Goal: Download file/media

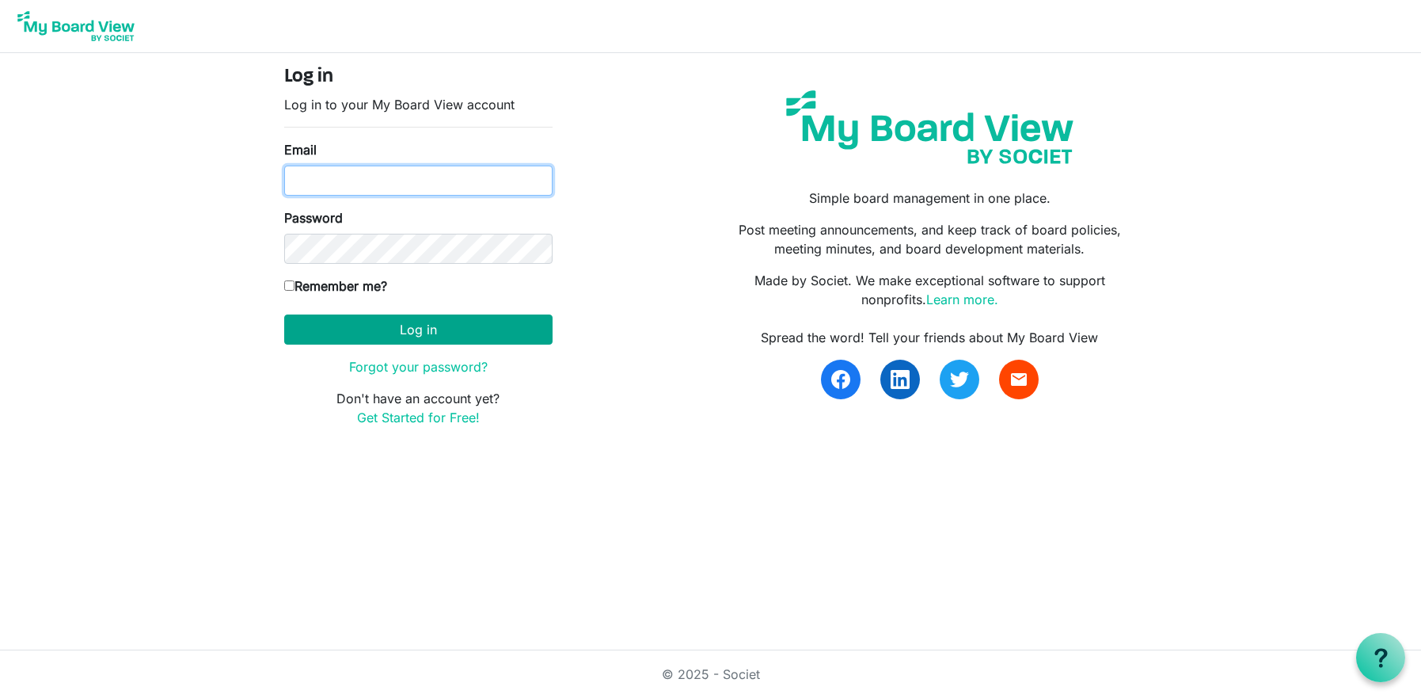
type input "ana.ferreira@christiegardens.org"
click at [462, 319] on button "Log in" at bounding box center [418, 329] width 268 height 30
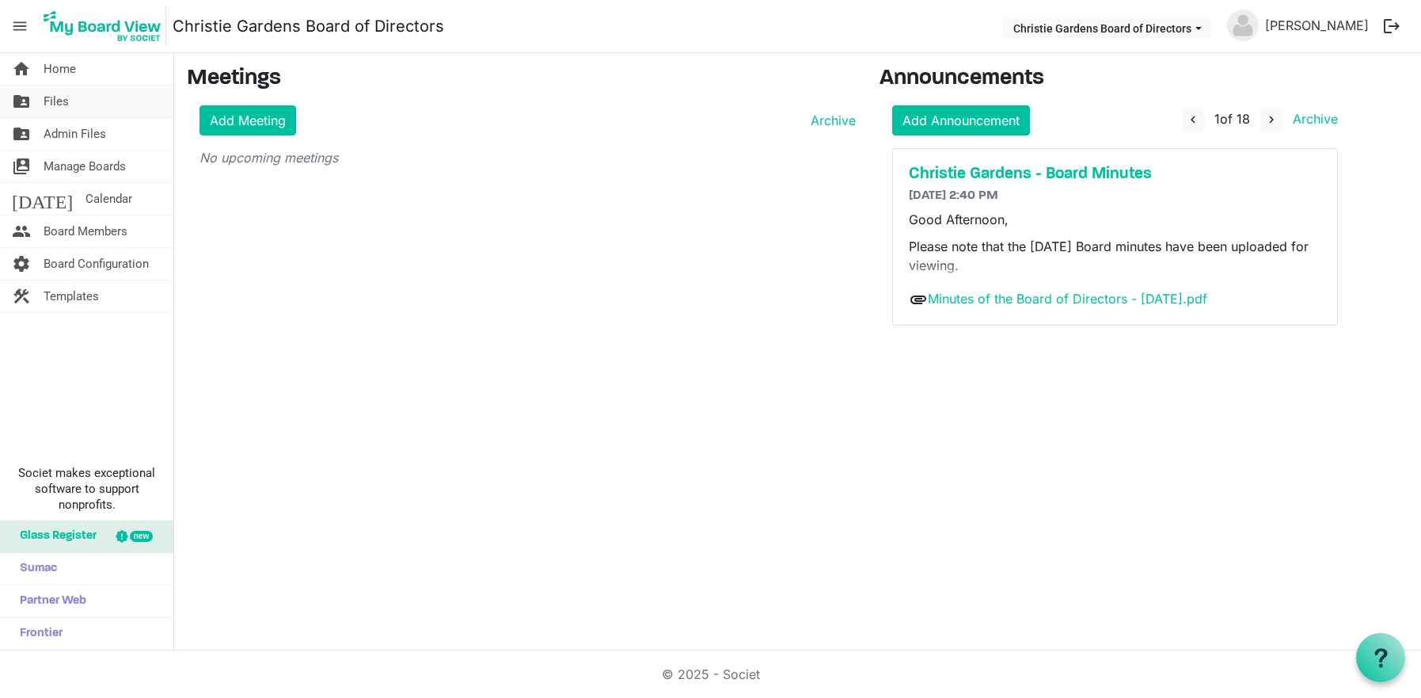
click at [48, 95] on span "Files" at bounding box center [56, 102] width 25 height 32
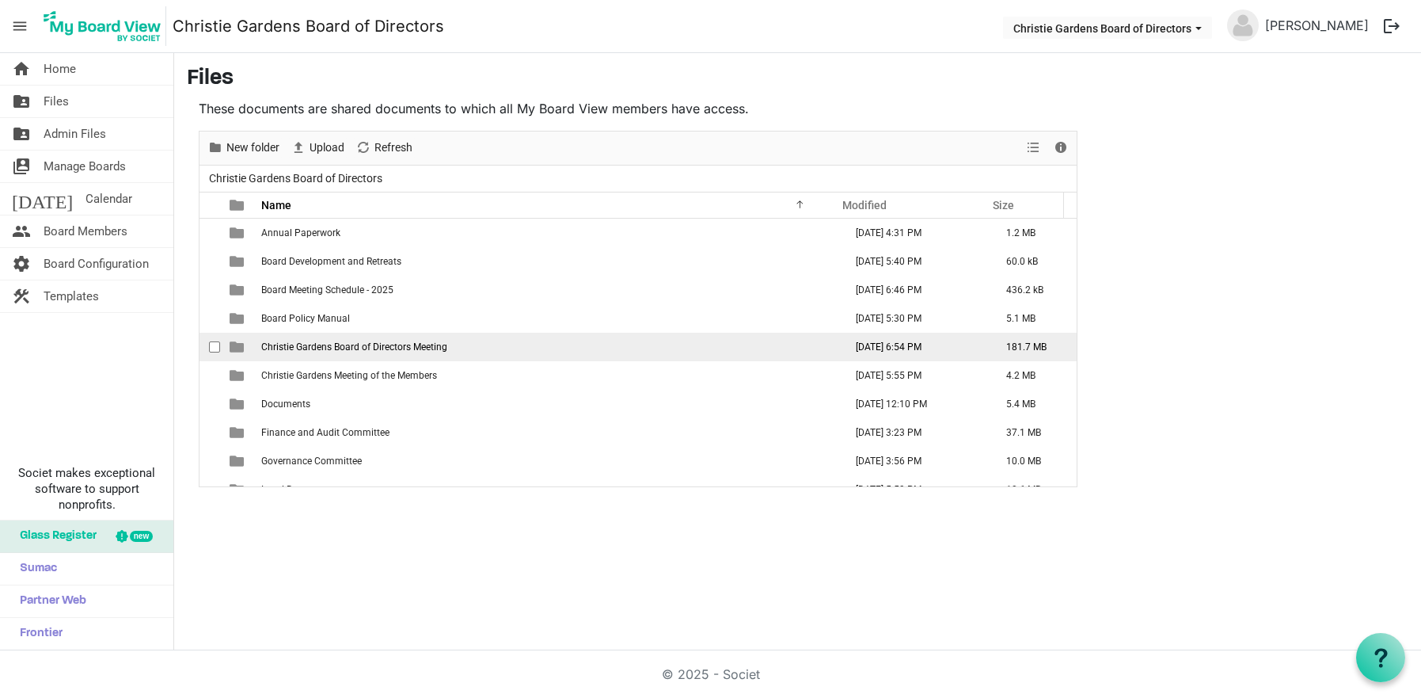
click at [392, 353] on td "Christie Gardens Board of Directors Meeting" at bounding box center [548, 347] width 583 height 29
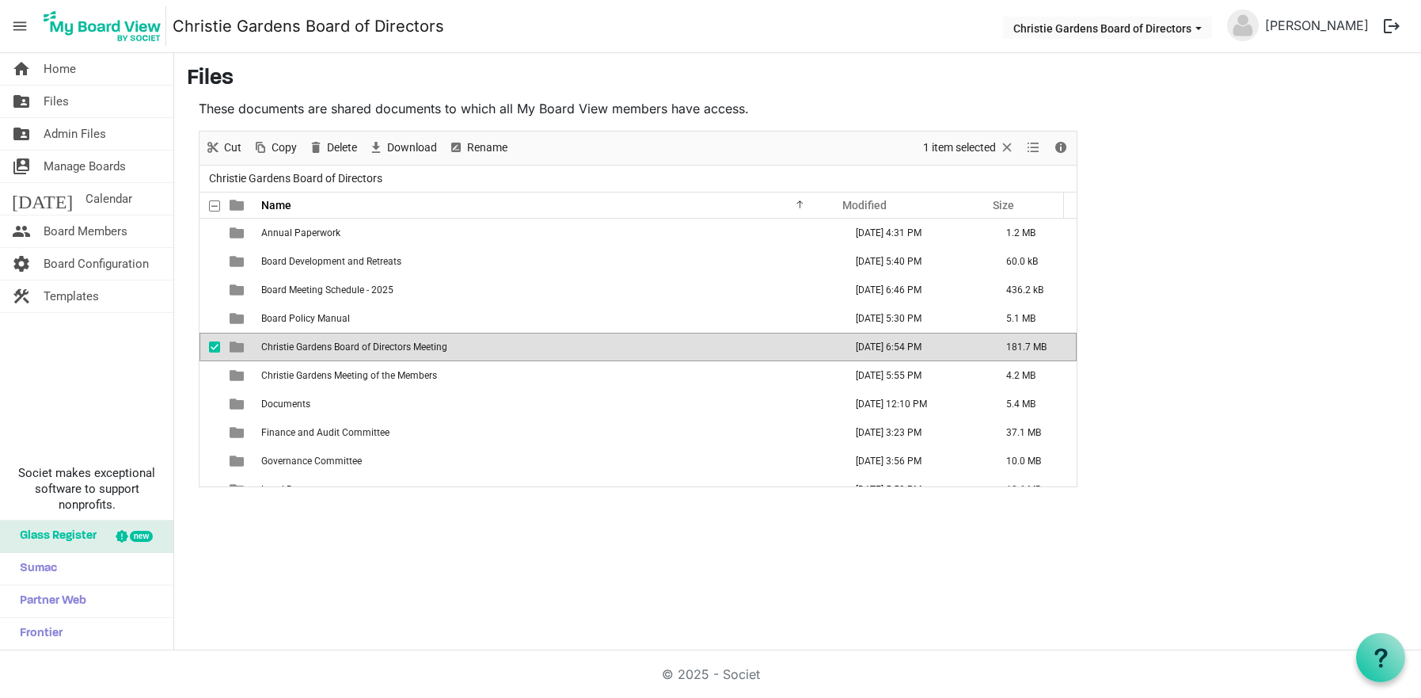
click at [392, 353] on td "Christie Gardens Board of Directors Meeting" at bounding box center [548, 347] width 583 height 29
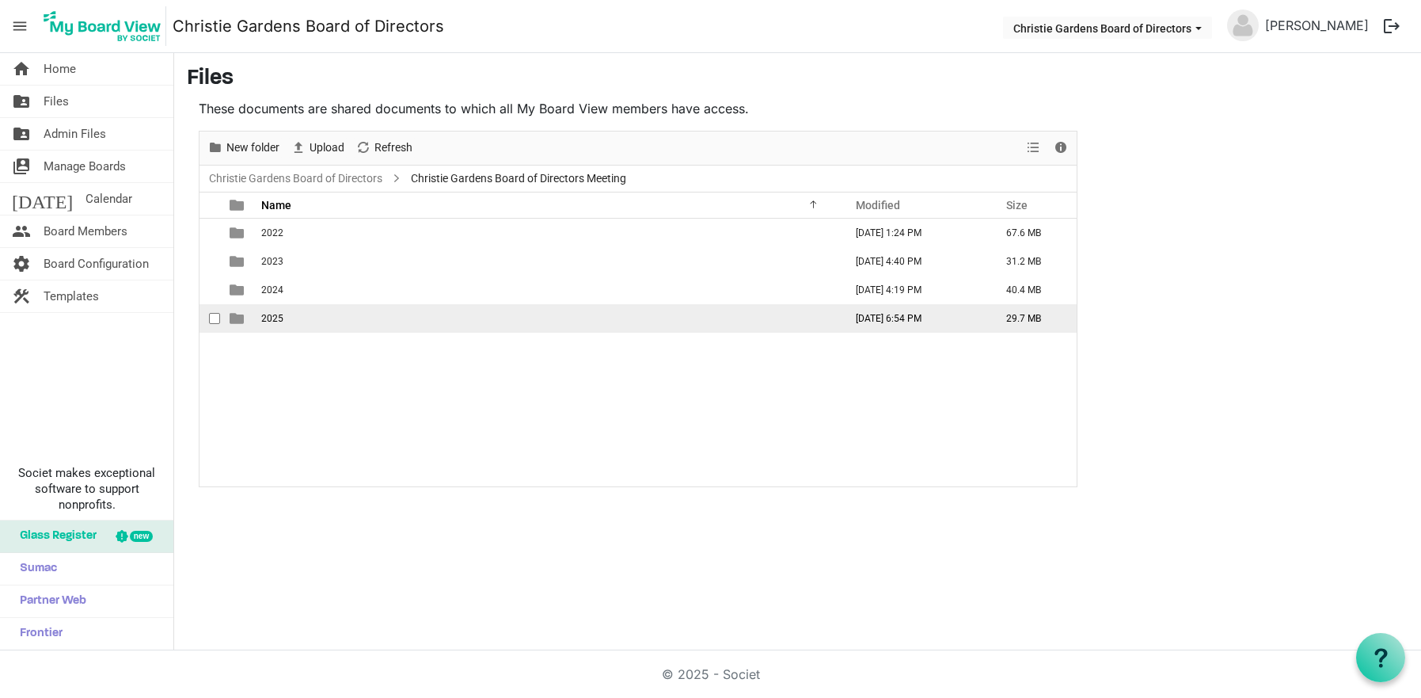
click at [290, 318] on td "2025" at bounding box center [548, 318] width 583 height 29
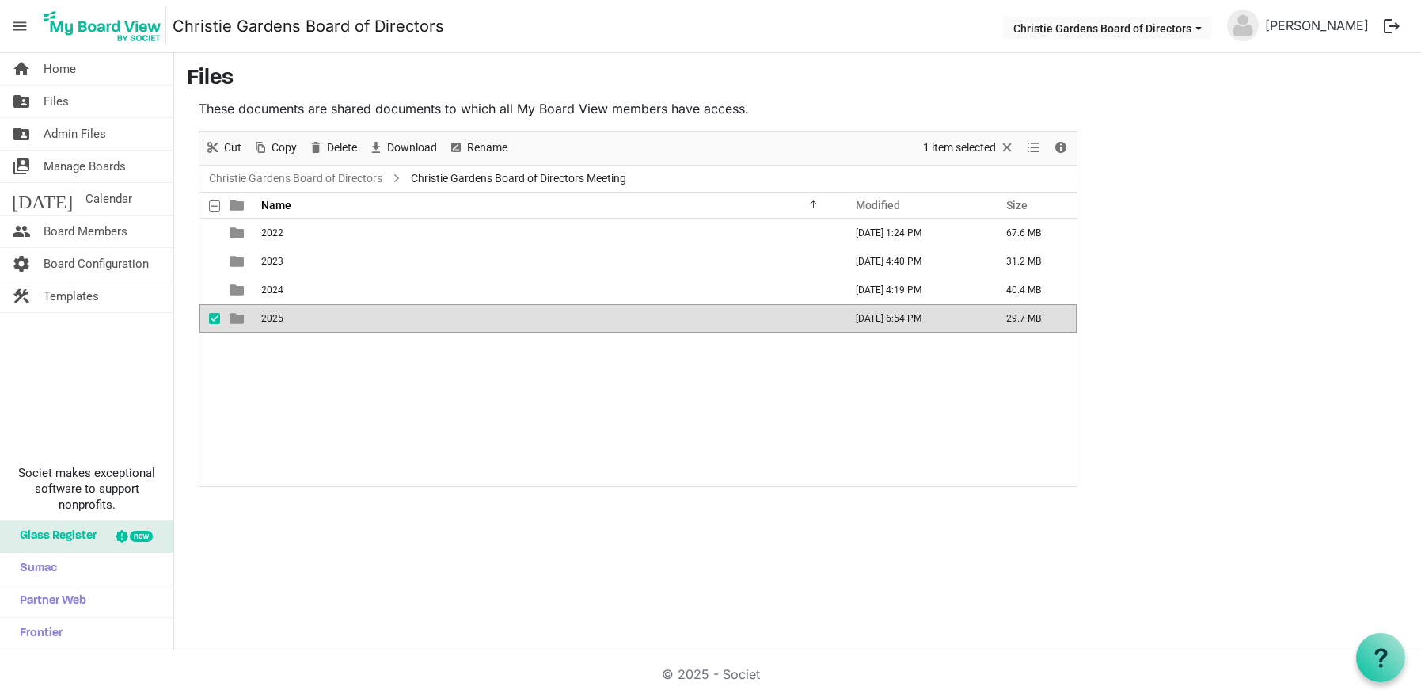
click at [290, 318] on td "2025" at bounding box center [548, 318] width 583 height 29
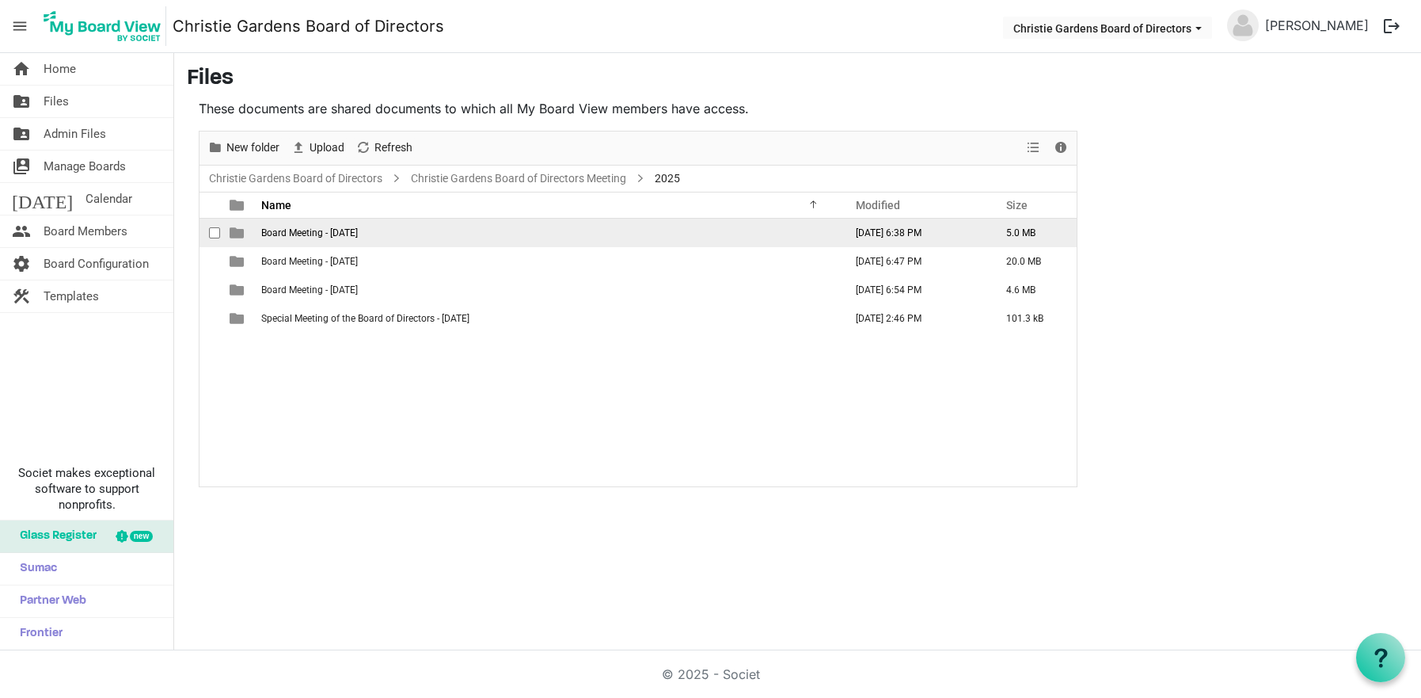
click at [356, 233] on span "Board Meeting - August 5, 2025" at bounding box center [309, 232] width 97 height 11
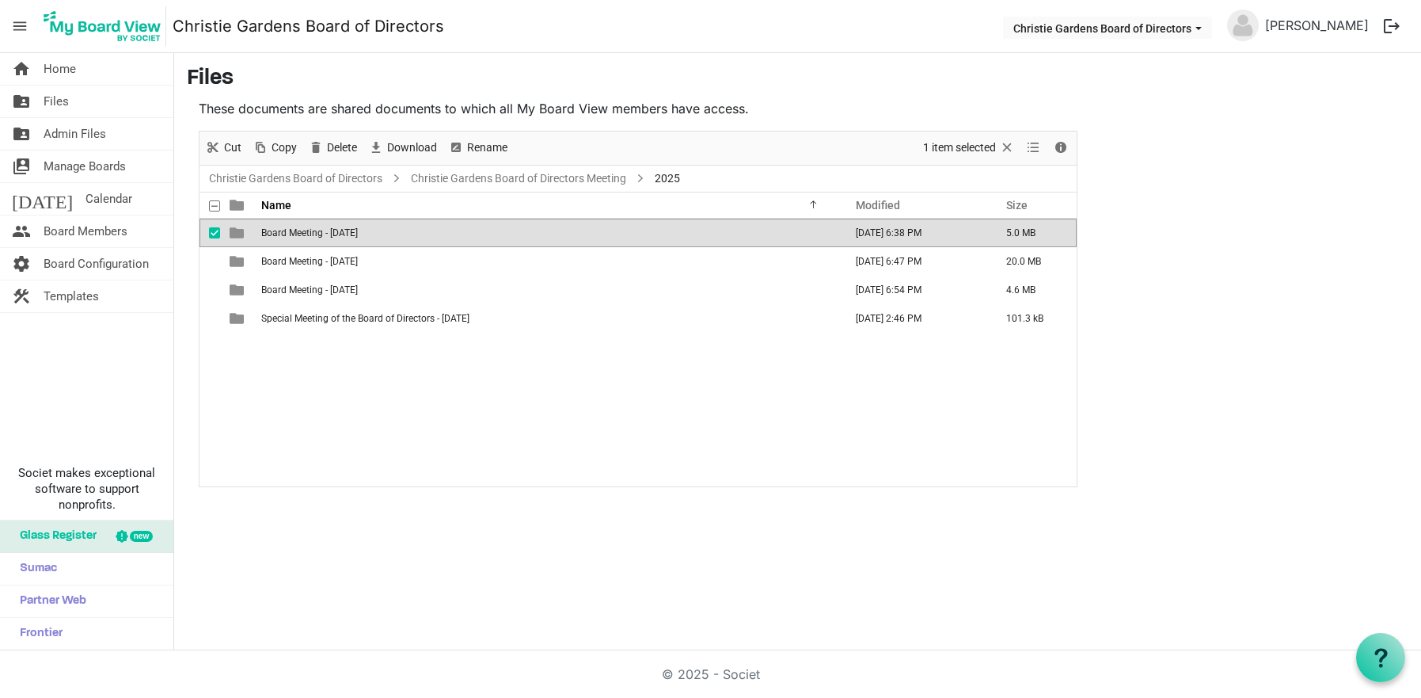
click at [356, 233] on span "Board Meeting - August 5, 2025" at bounding box center [309, 232] width 97 height 11
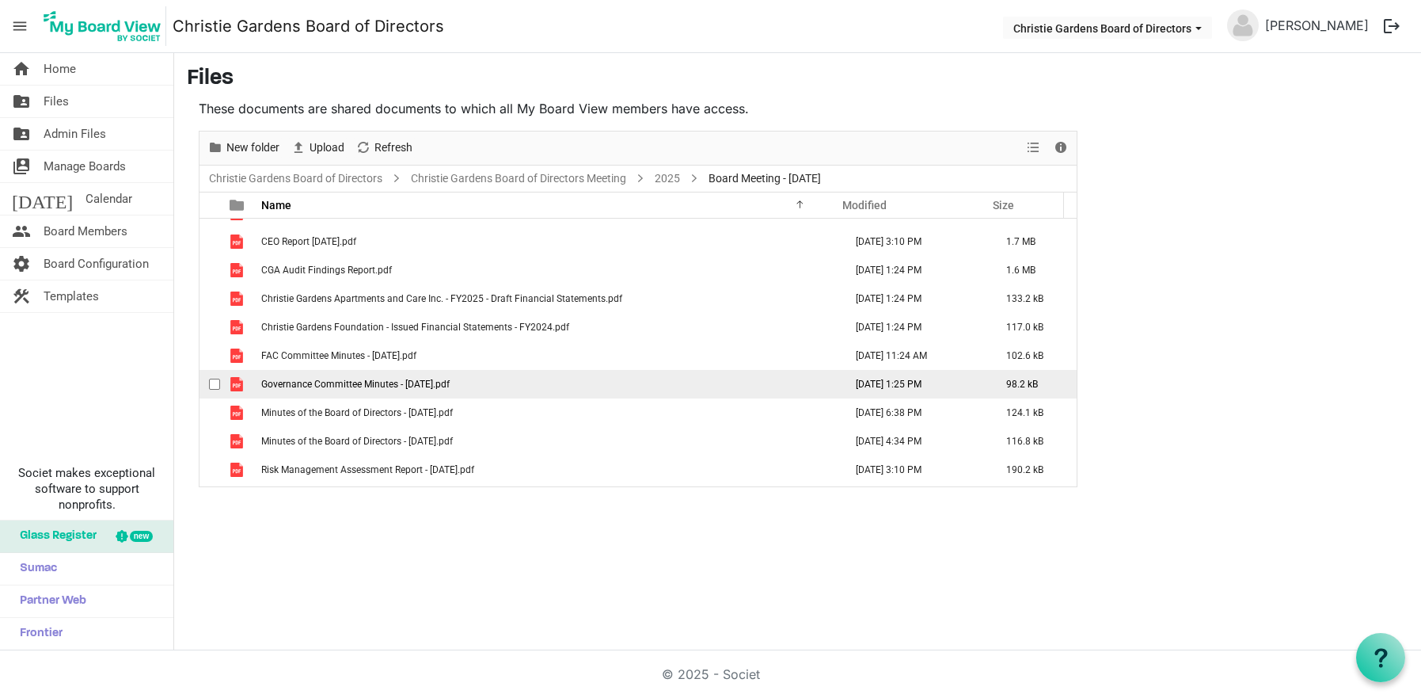
scroll to position [74, 0]
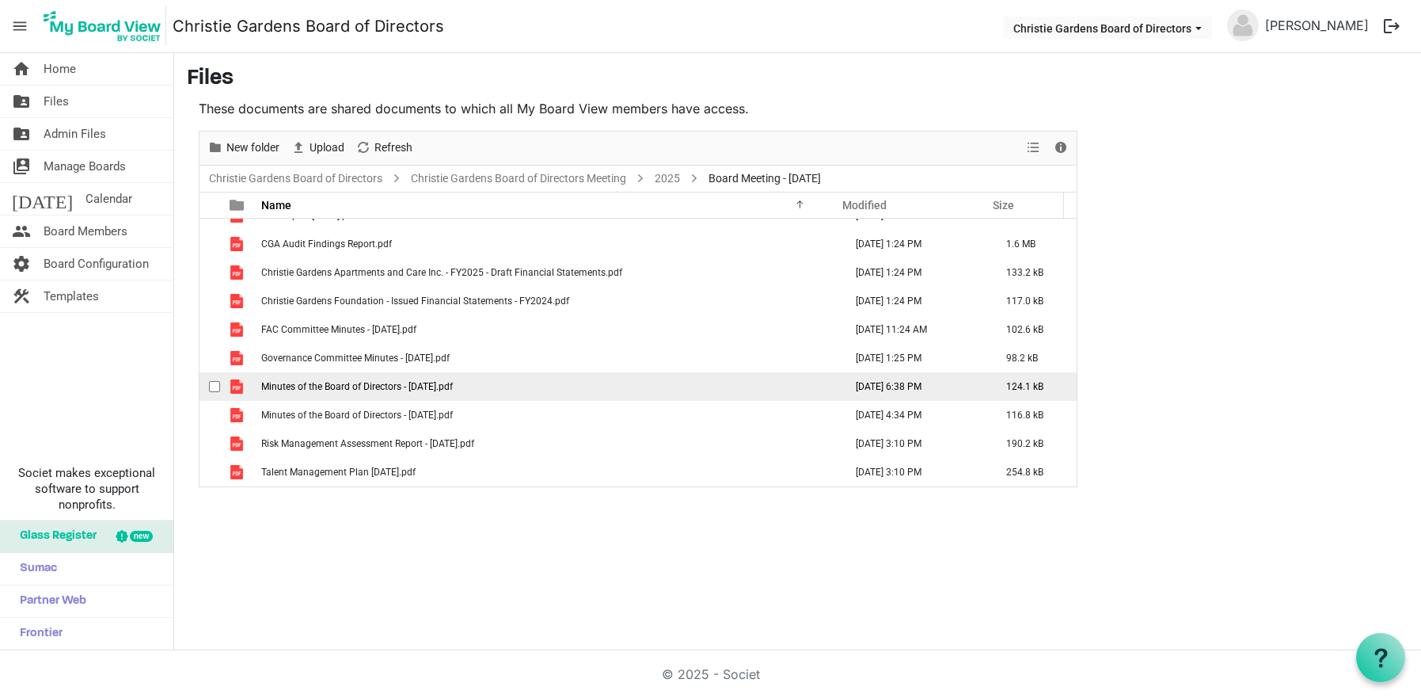
click at [435, 387] on span "Minutes of the Board of Directors - [DATE].pdf" at bounding box center [357, 386] width 192 height 11
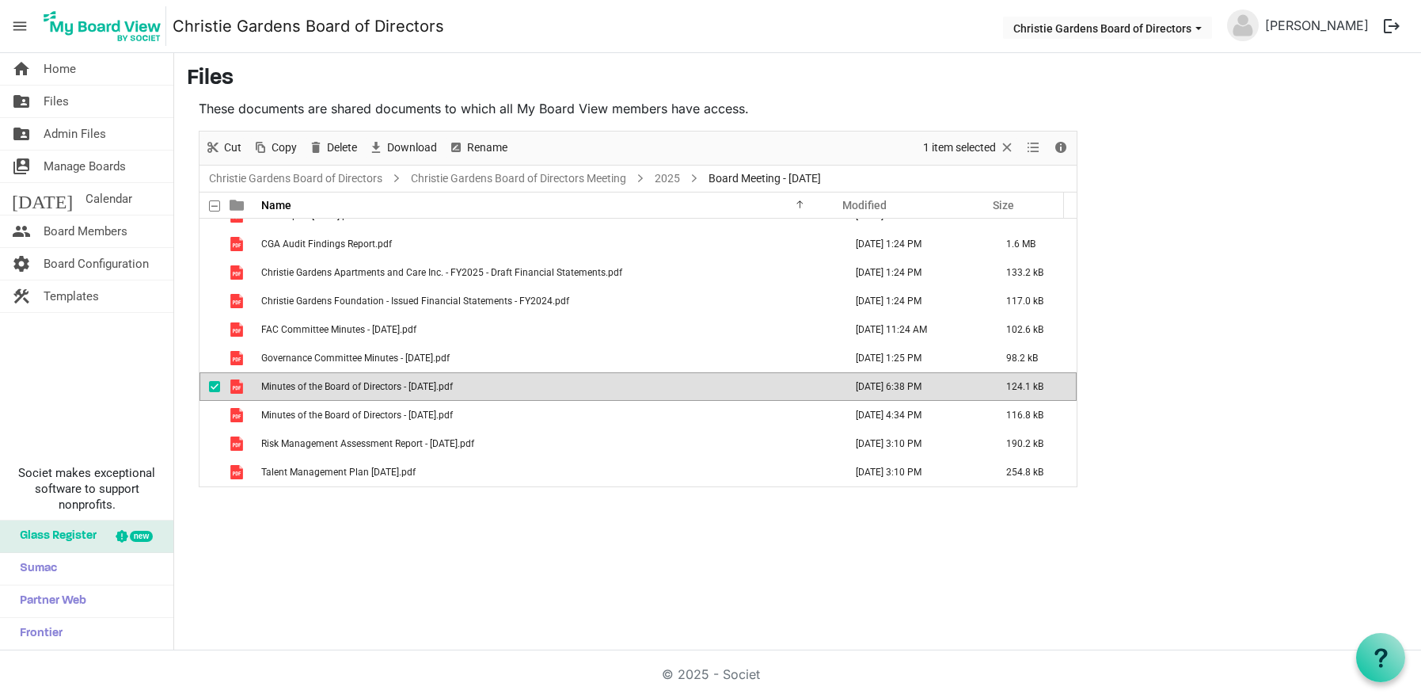
click at [435, 387] on span "Minutes of the Board of Directors - [DATE].pdf" at bounding box center [357, 386] width 192 height 11
click at [262, 557] on div "home Home folder_shared Files folder_shared Admin Files switch_account Manage B…" at bounding box center [710, 351] width 1421 height 597
click at [355, 387] on span "Minutes of the Board of Directors - [DATE].pdf" at bounding box center [357, 386] width 192 height 11
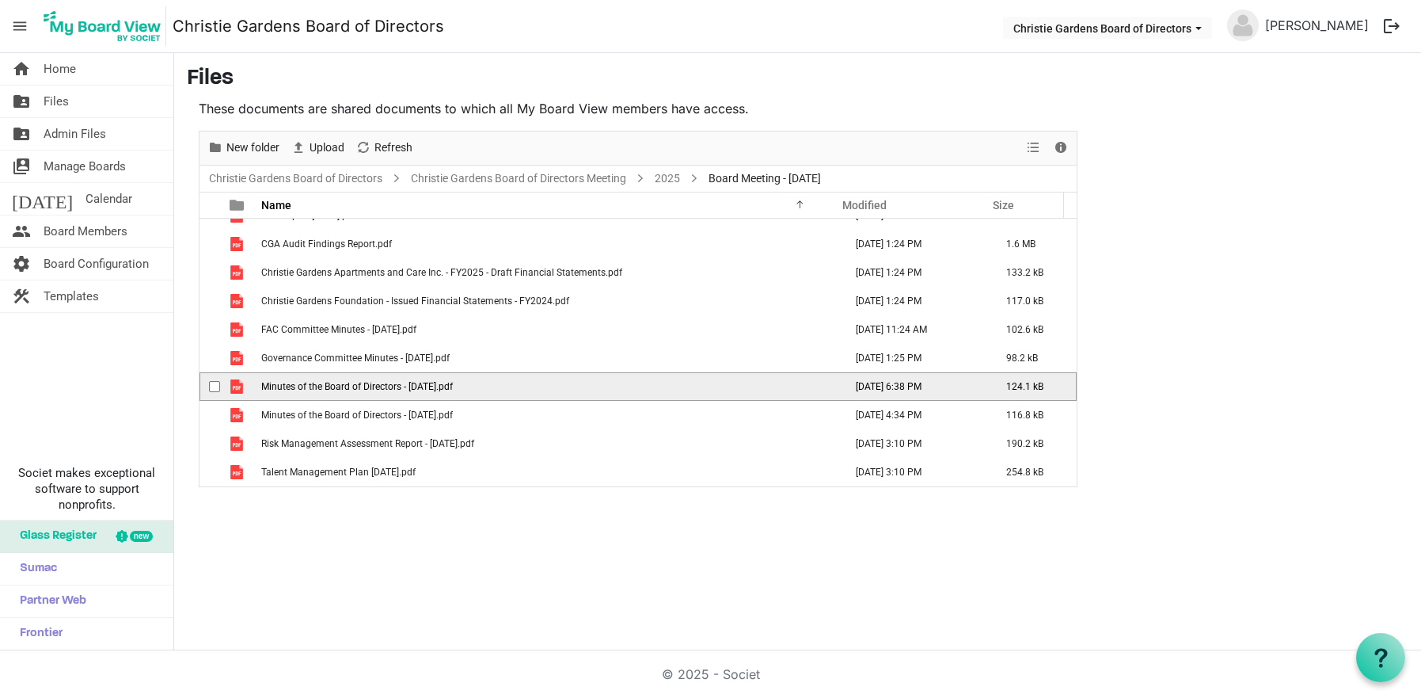
click at [355, 387] on span "Minutes of the Board of Directors - [DATE].pdf" at bounding box center [357, 386] width 192 height 11
